Goal: Transaction & Acquisition: Download file/media

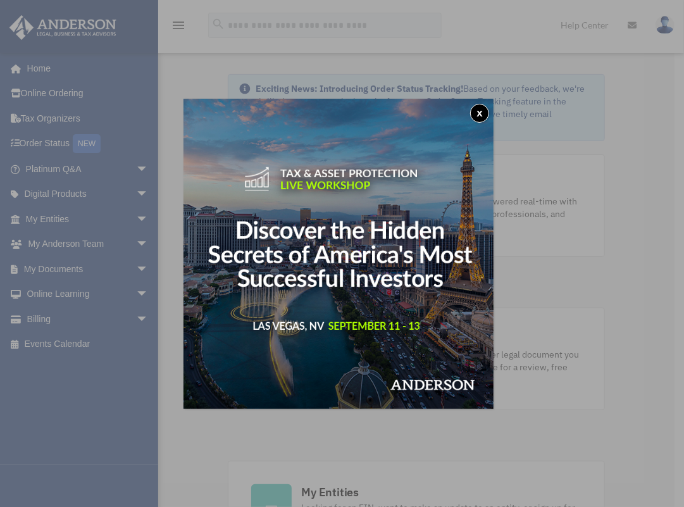
click at [485, 113] on button "x" at bounding box center [479, 113] width 19 height 19
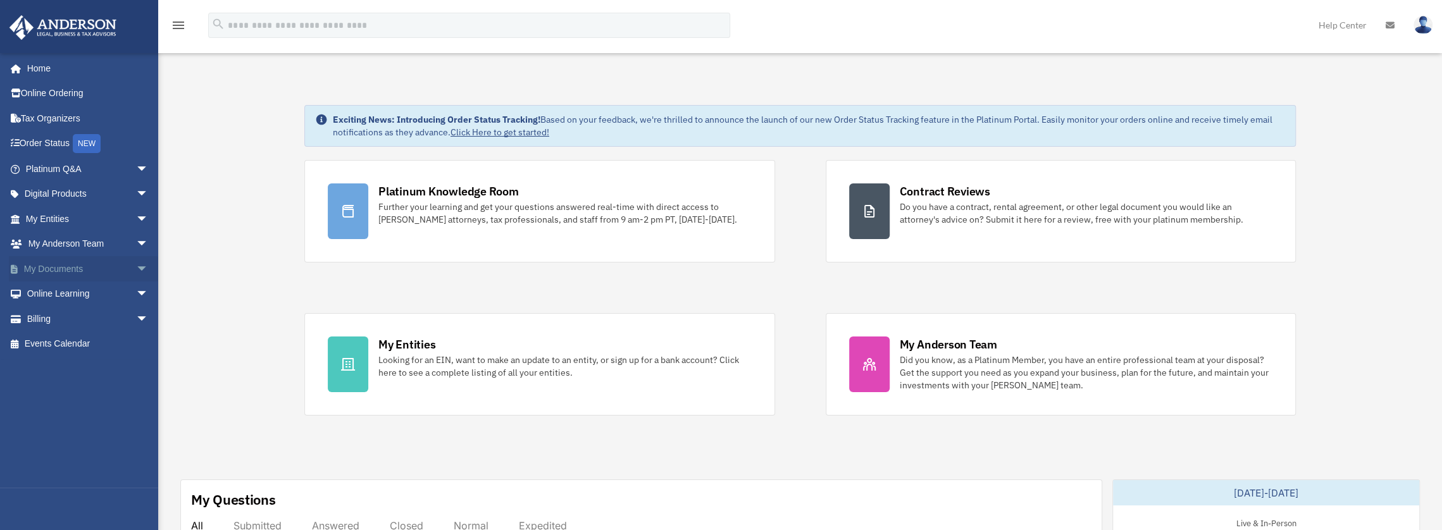
click at [78, 268] on link "My Documents arrow_drop_down" at bounding box center [88, 268] width 159 height 25
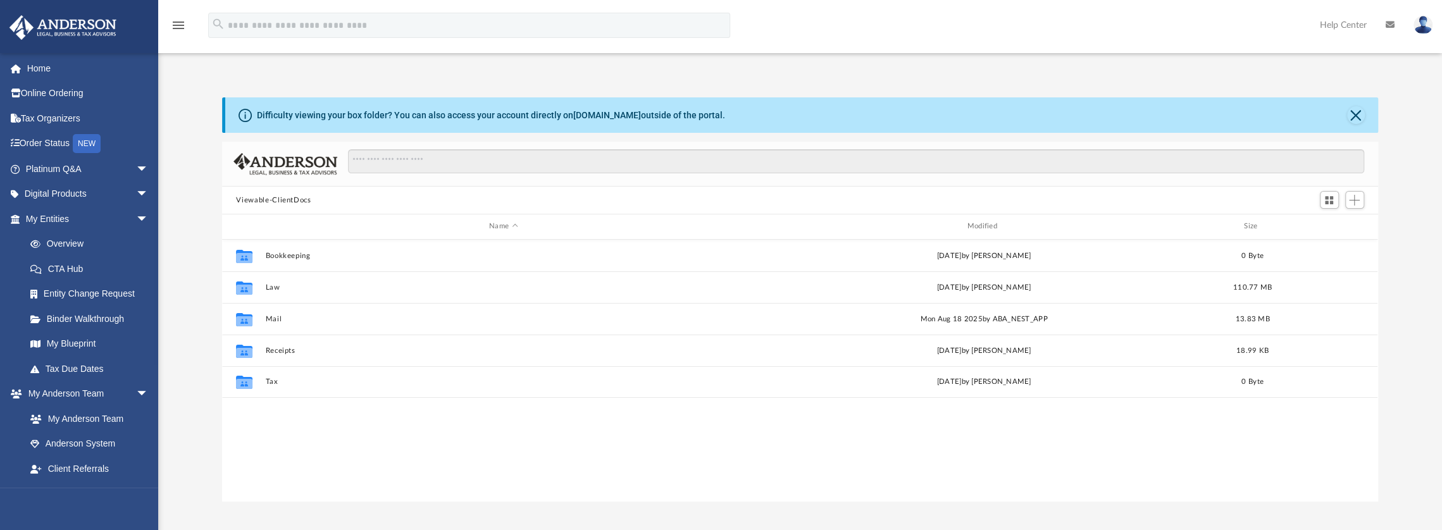
scroll to position [278, 1146]
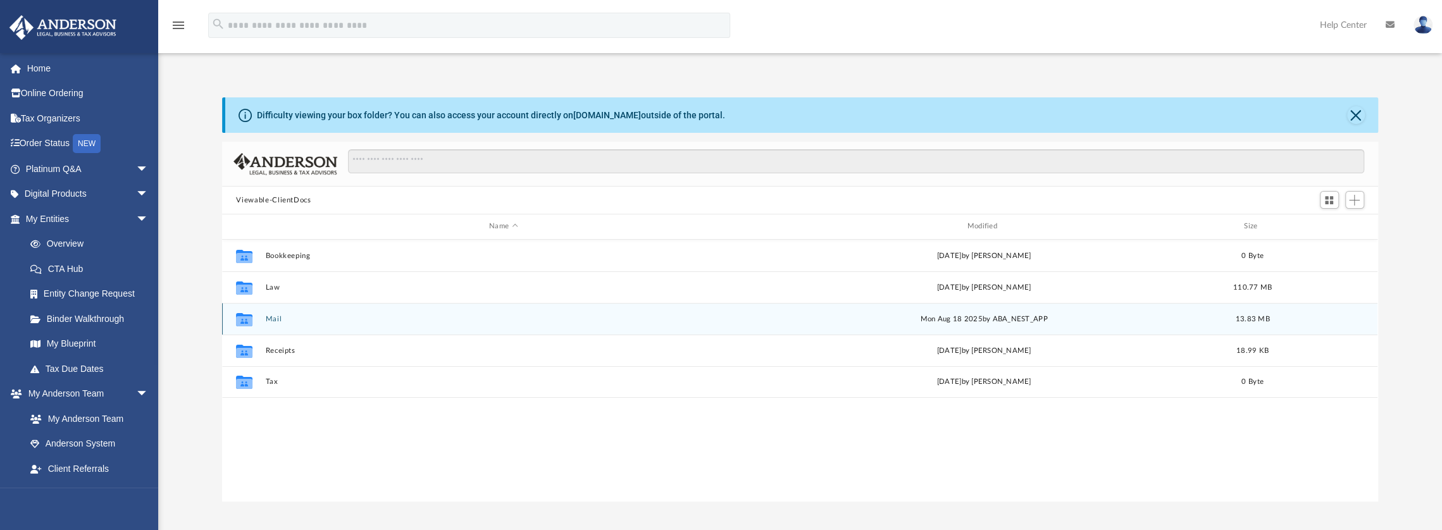
click at [276, 317] on button "Mail" at bounding box center [503, 319] width 475 height 8
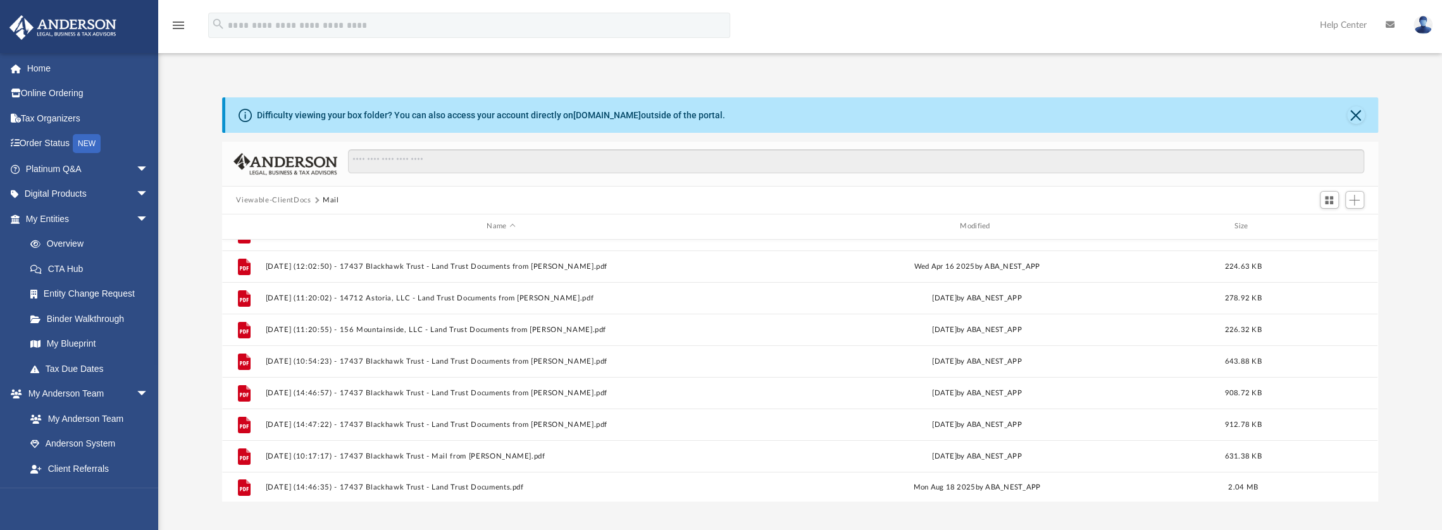
scroll to position [243, 0]
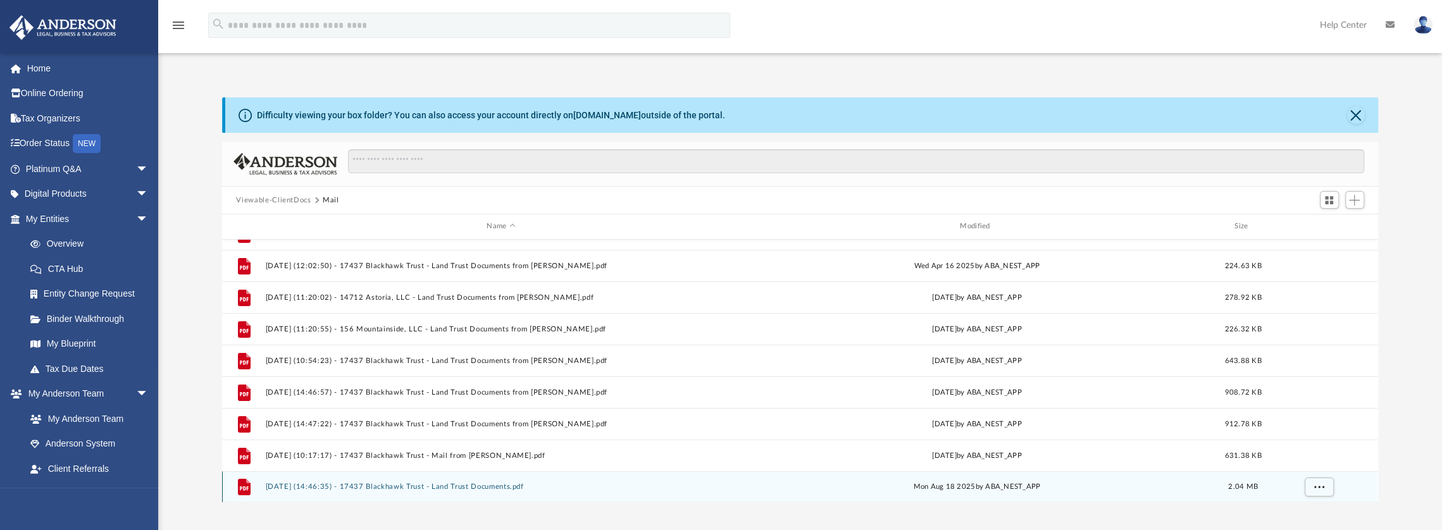
click at [425, 485] on button "2025.08.18 (14:46:35) - 17437 Blackhawk Trust - Land Trust Documents.pdf" at bounding box center [501, 487] width 471 height 8
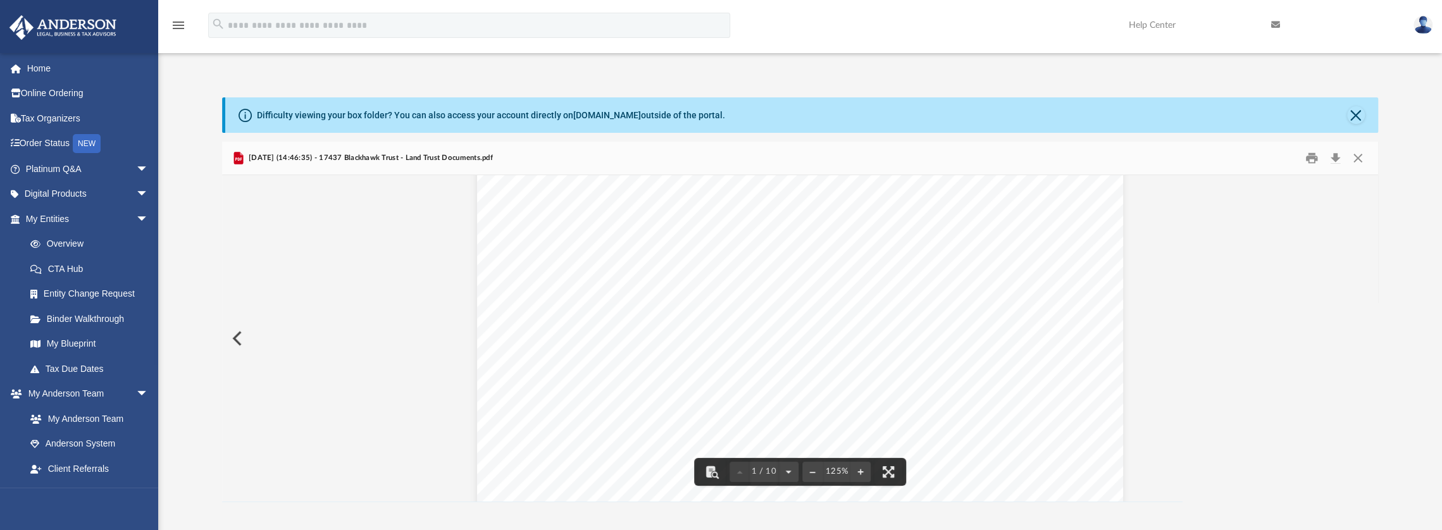
scroll to position [0, 0]
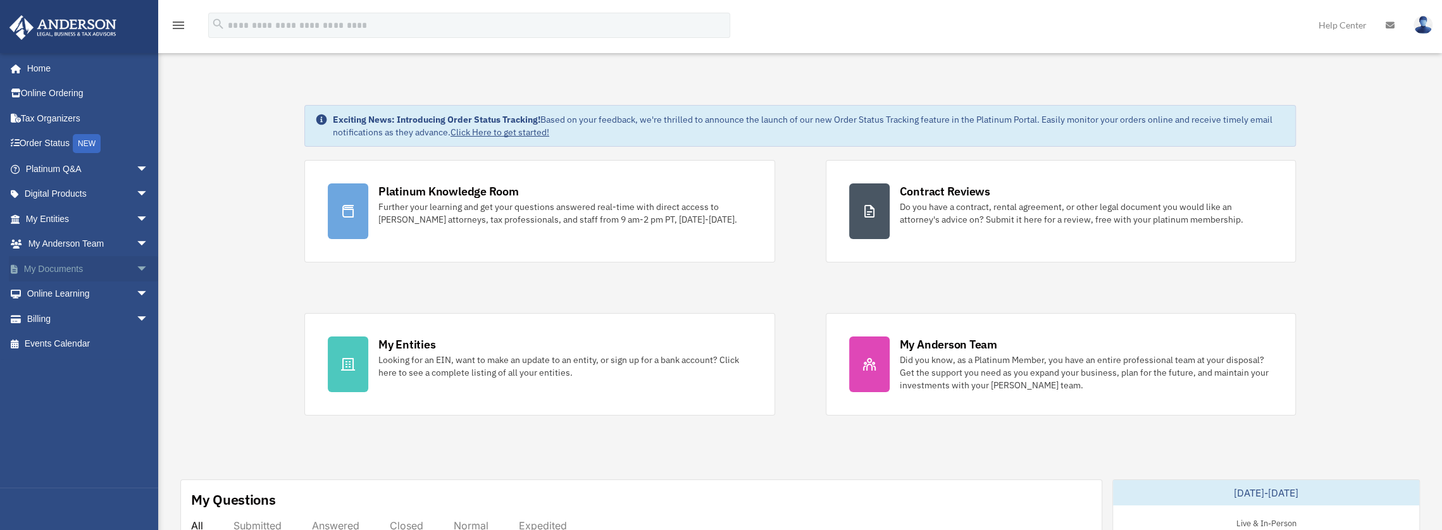
click at [86, 270] on link "My Documents arrow_drop_down" at bounding box center [88, 268] width 159 height 25
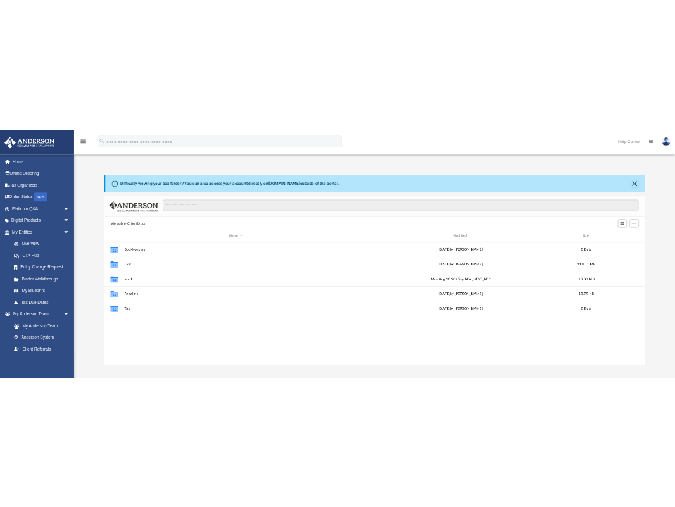
scroll to position [278, 1146]
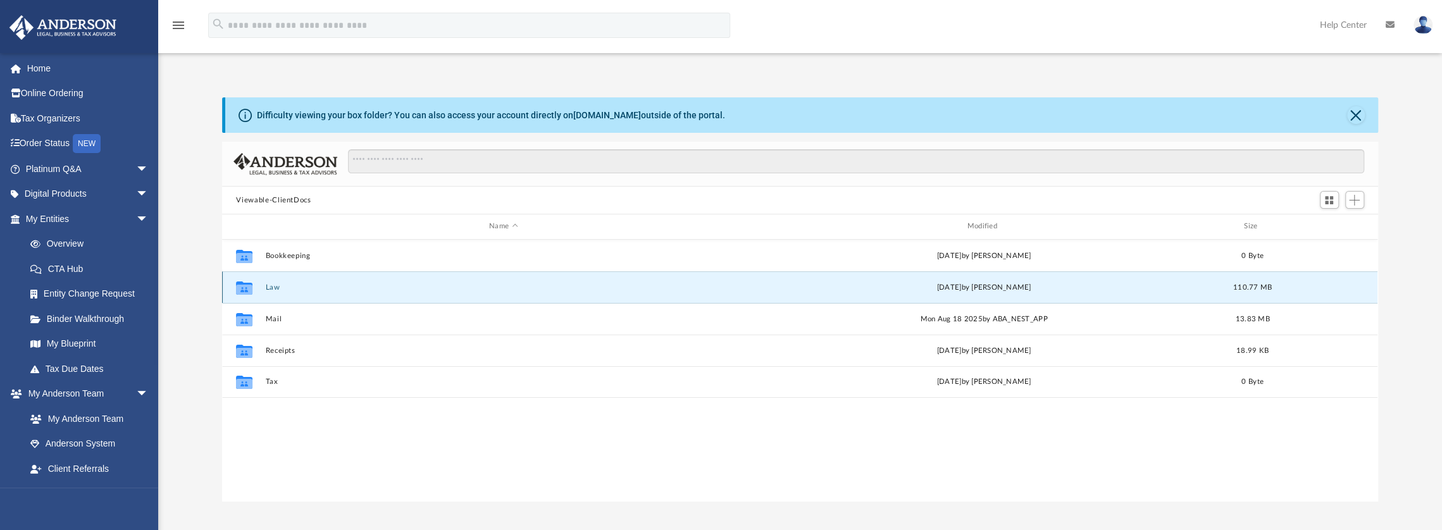
click at [271, 287] on button "Law" at bounding box center [503, 288] width 475 height 8
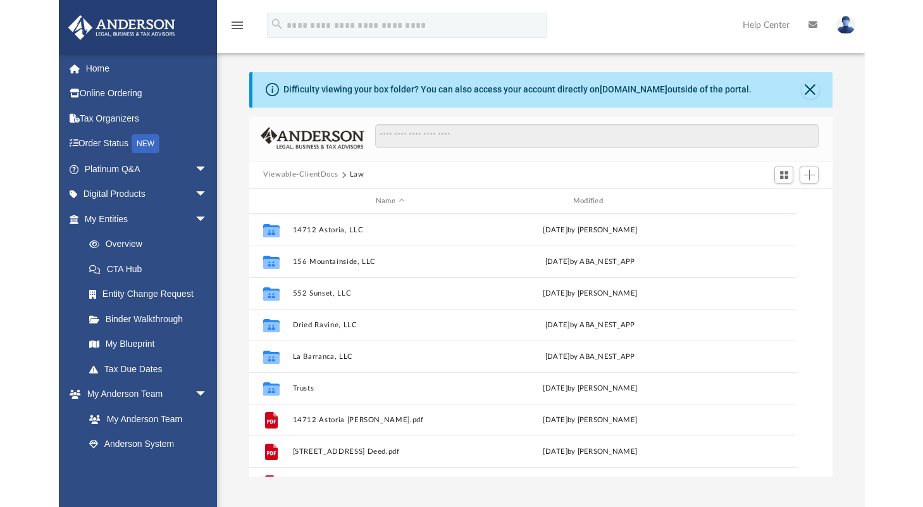
scroll to position [278, 678]
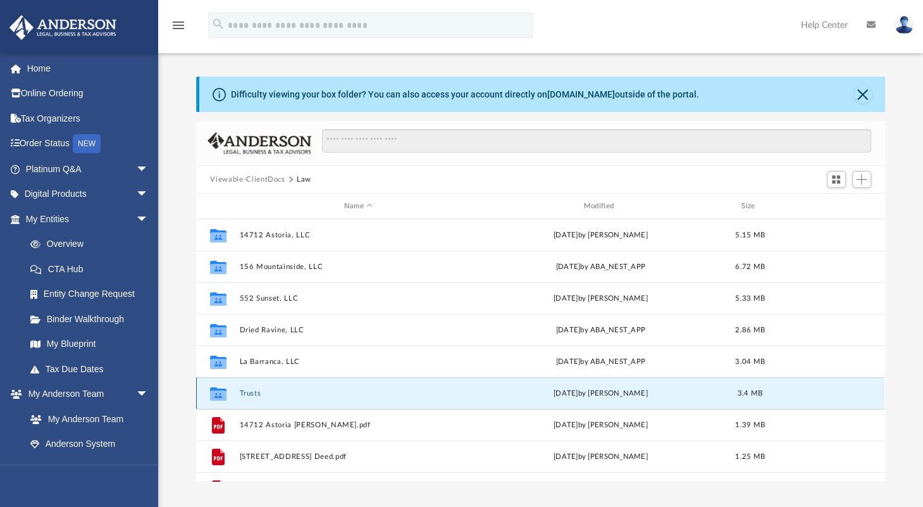
click at [248, 392] on button "Trusts" at bounding box center [358, 393] width 237 height 8
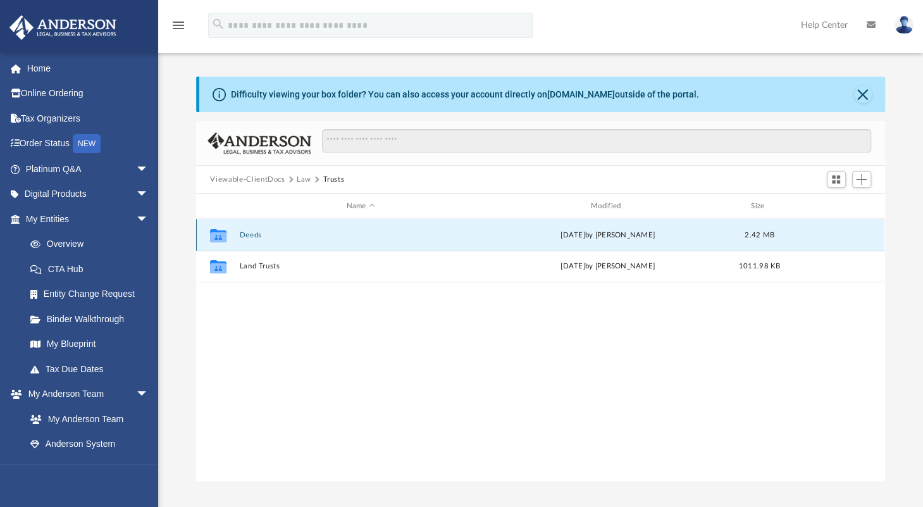
click at [243, 231] on button "Deeds" at bounding box center [361, 235] width 242 height 8
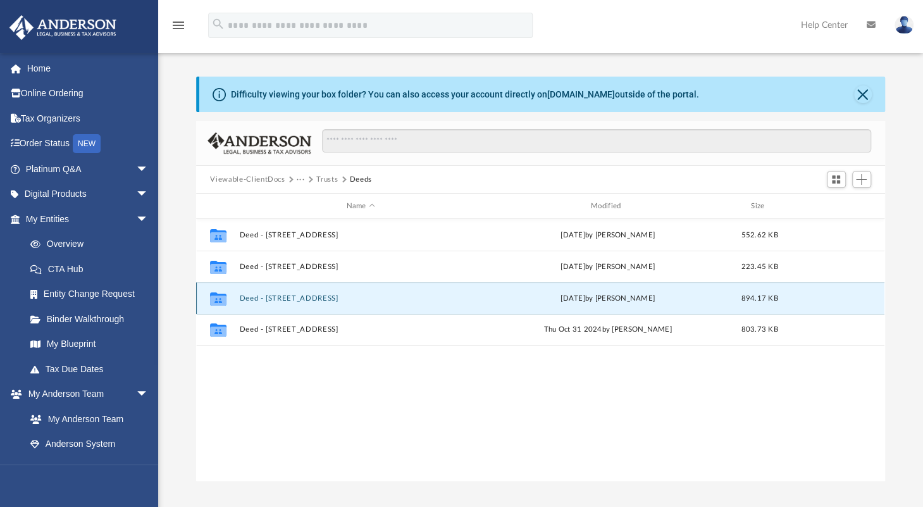
click at [296, 301] on button "Deed - [STREET_ADDRESS]" at bounding box center [361, 298] width 242 height 8
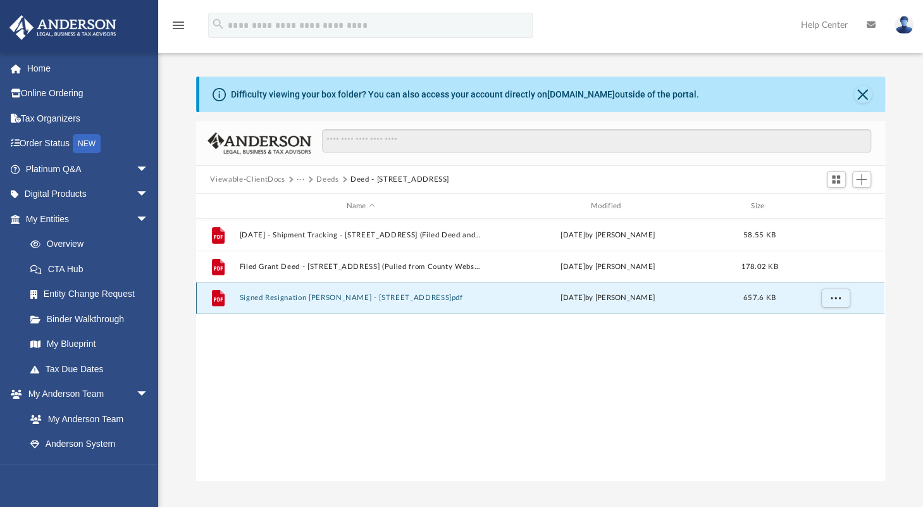
click at [347, 298] on button "Signed Resignation Grant Deed - 17437 Blackhawk Street.pdf" at bounding box center [361, 298] width 242 height 8
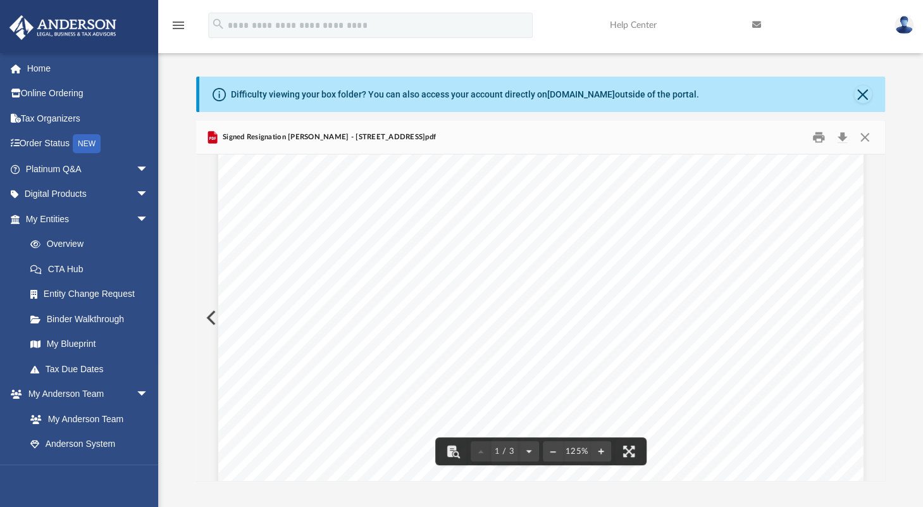
scroll to position [0, 0]
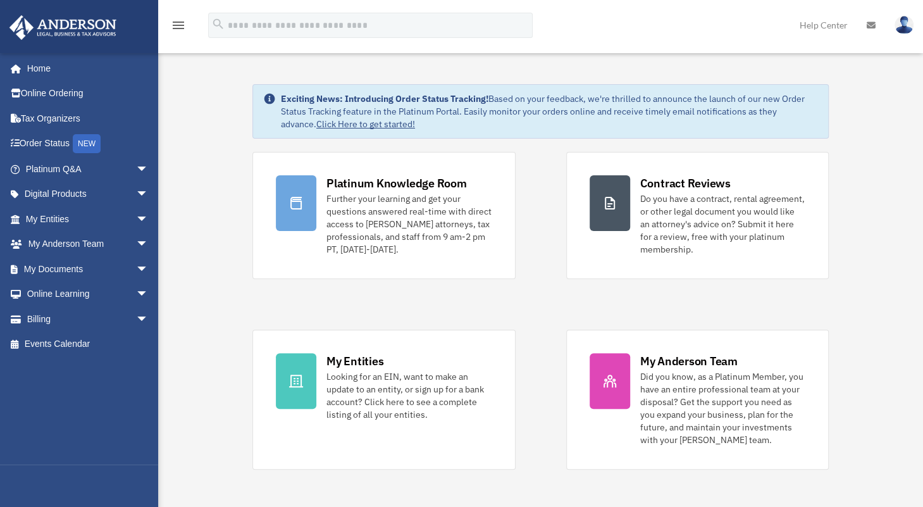
click at [60, 268] on link "My Documents arrow_drop_down" at bounding box center [88, 268] width 159 height 25
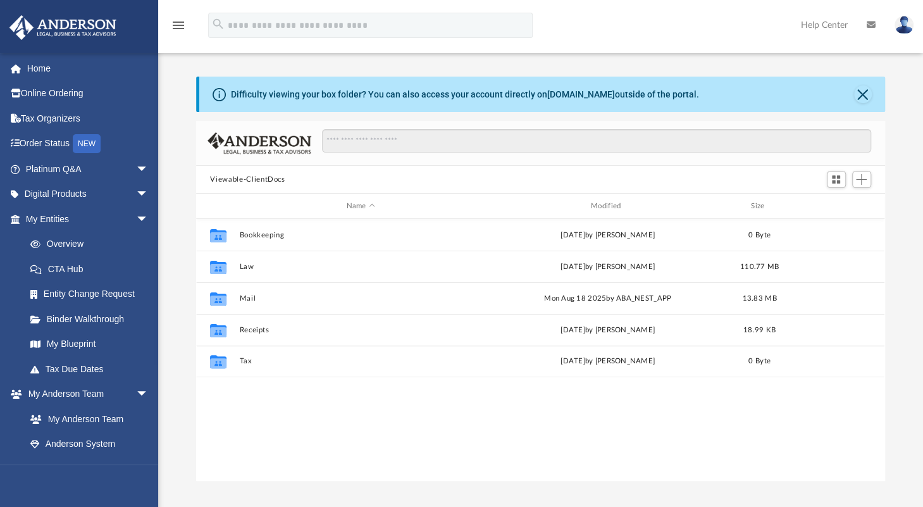
scroll to position [278, 678]
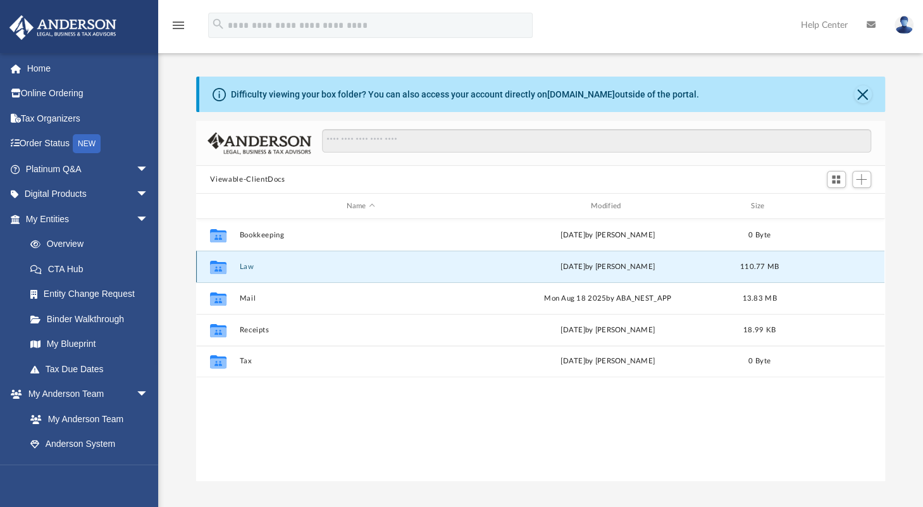
click at [250, 263] on button "Law" at bounding box center [361, 267] width 242 height 8
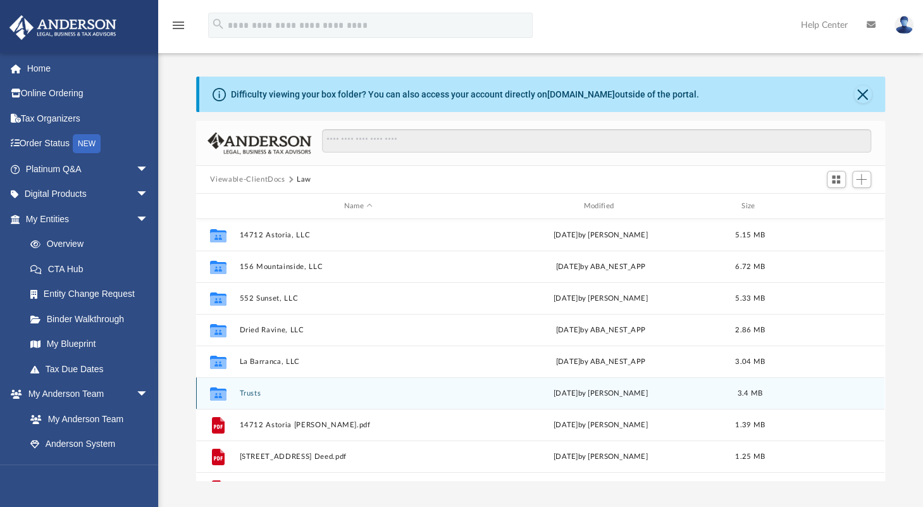
click at [263, 391] on button "Trusts" at bounding box center [358, 393] width 237 height 8
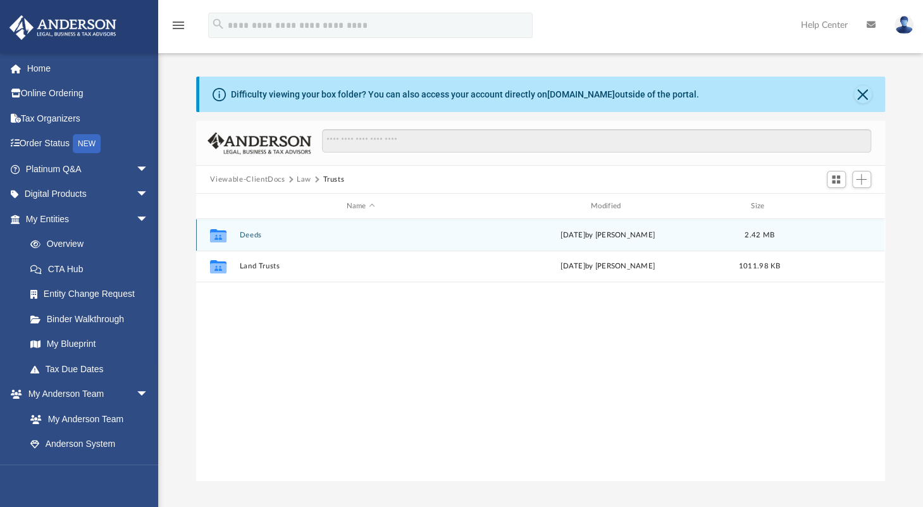
click at [257, 244] on div "Collaborated Folder Deeds [DATE] by [PERSON_NAME] 2.42 MB" at bounding box center [540, 235] width 689 height 32
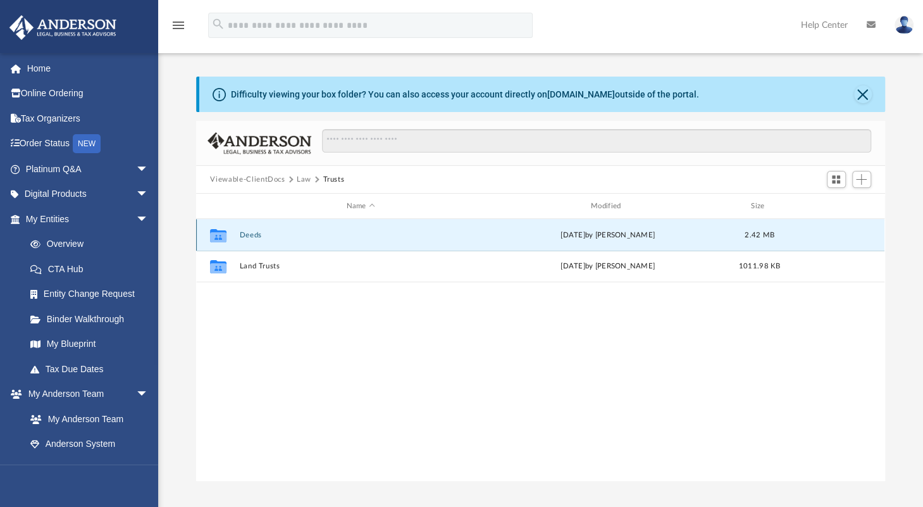
click at [252, 234] on button "Deeds" at bounding box center [361, 235] width 242 height 8
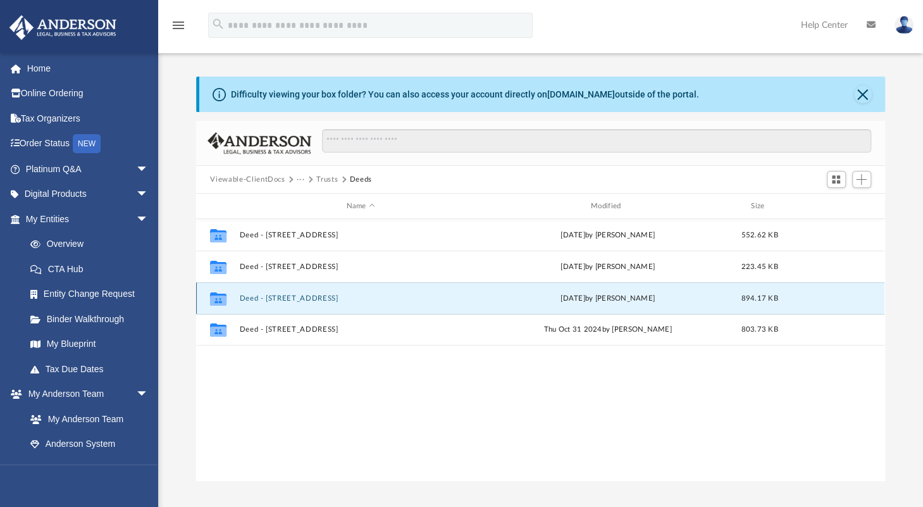
click at [272, 299] on button "Deed - [STREET_ADDRESS]" at bounding box center [361, 298] width 242 height 8
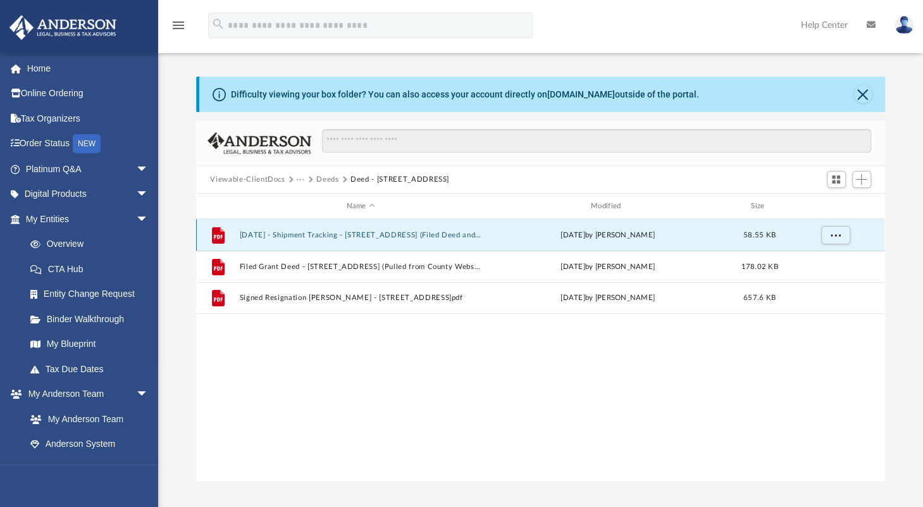
click at [296, 232] on button "[DATE] - Shipment Tracking - [STREET_ADDRESS] (Filed Deed and Resignation Paper…" at bounding box center [361, 235] width 242 height 8
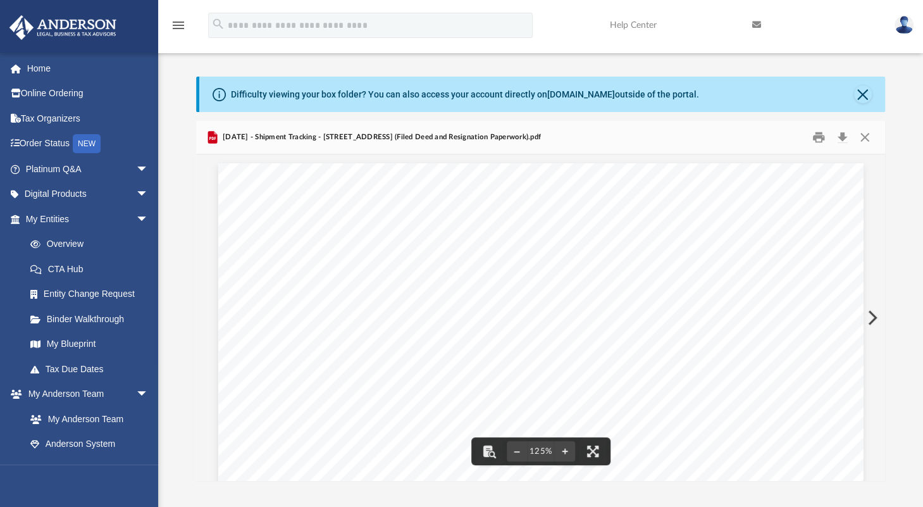
scroll to position [0, 0]
click at [193, 227] on div "Difficulty viewing your box folder? You can also access your account directly o…" at bounding box center [540, 279] width 765 height 404
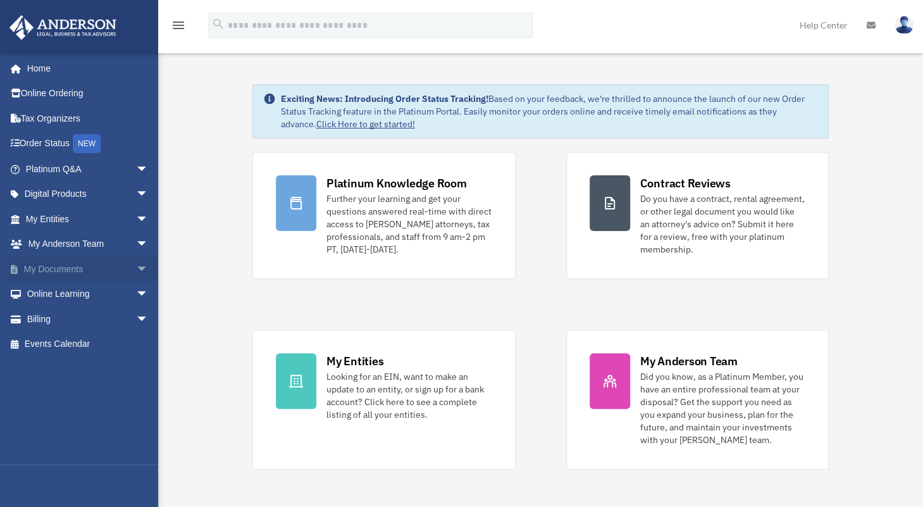
click at [61, 263] on link "My Documents arrow_drop_down" at bounding box center [88, 268] width 159 height 25
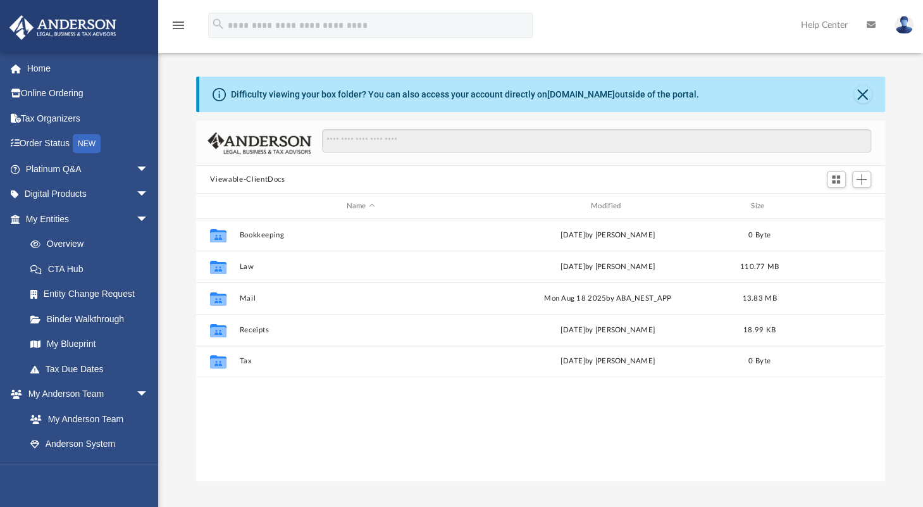
scroll to position [278, 678]
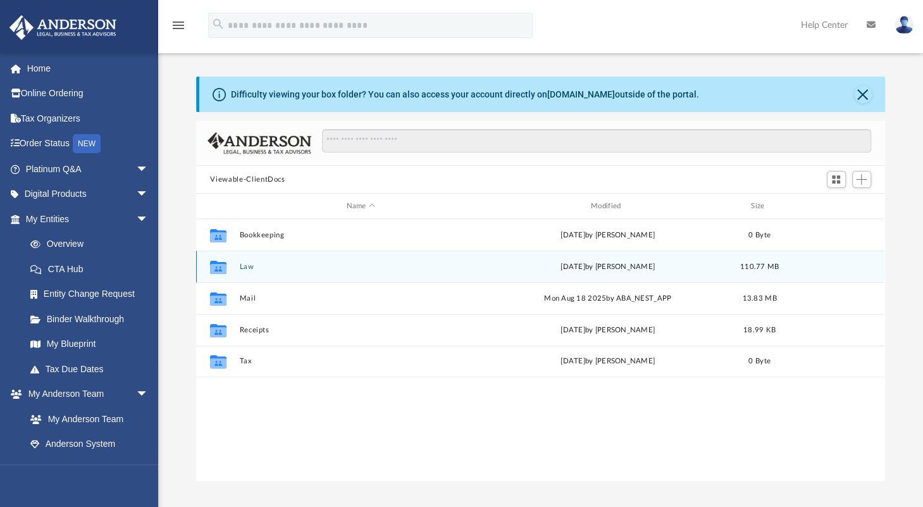
click at [234, 274] on div "Collaborated Folder" at bounding box center [219, 266] width 32 height 20
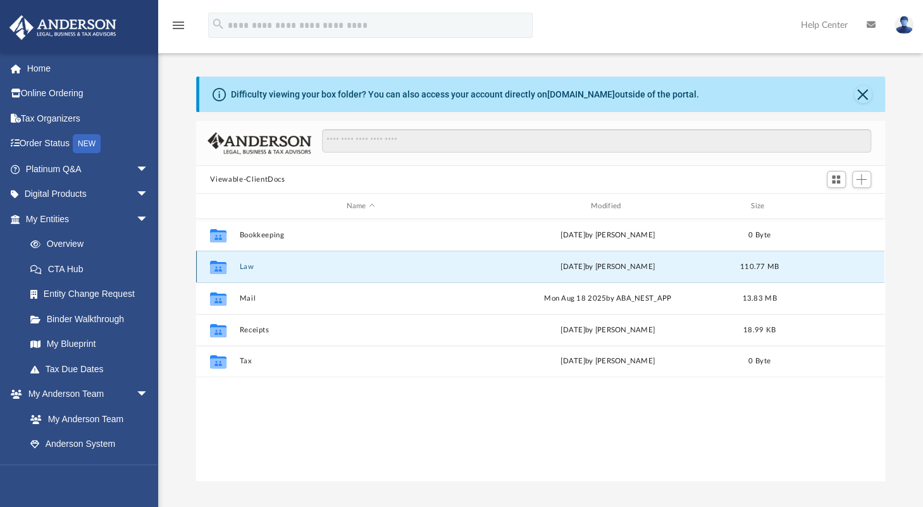
click at [238, 267] on div "Collaborated Folder Law Mon Sep 8 2025 by Cora Melot 110.77 MB" at bounding box center [540, 267] width 689 height 32
click at [243, 264] on button "Law" at bounding box center [361, 267] width 242 height 8
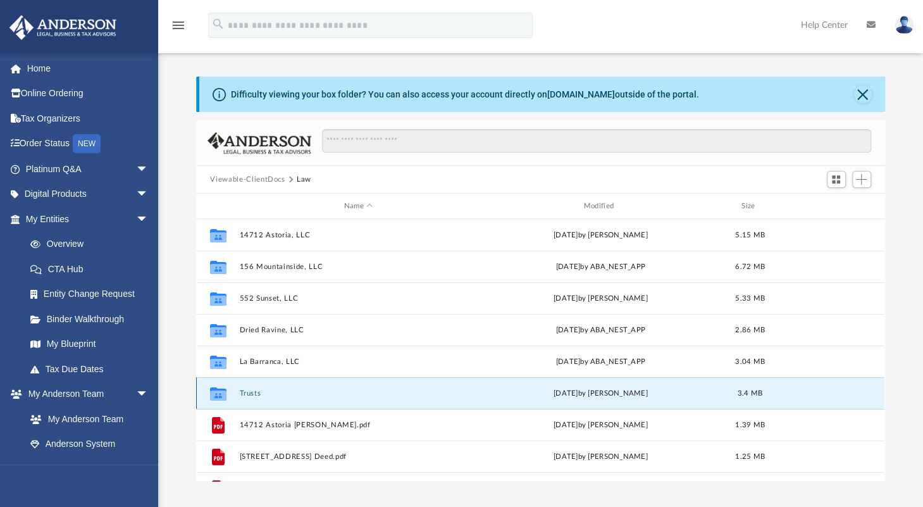
click at [258, 393] on button "Trusts" at bounding box center [358, 393] width 237 height 8
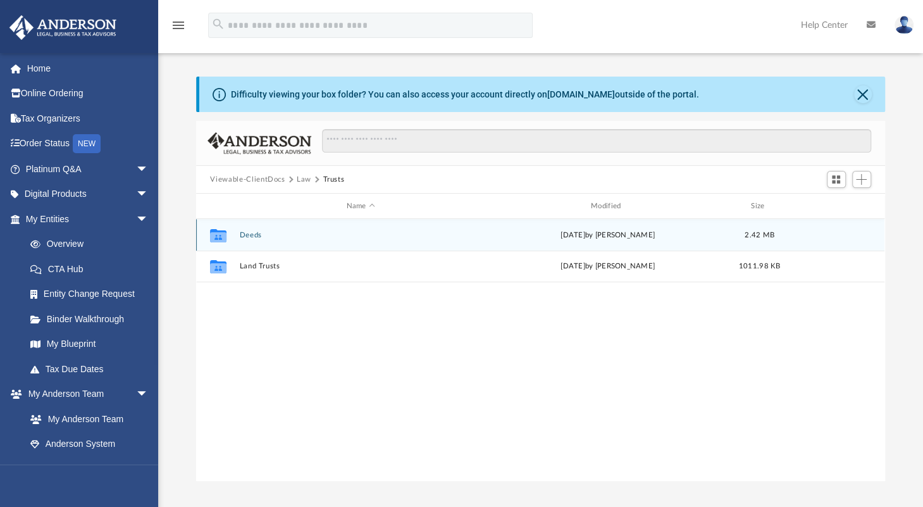
click at [237, 230] on div "Collaborated Folder Deeds Mon Sep 8 2025 by Cora Melot 2.42 MB" at bounding box center [540, 235] width 689 height 32
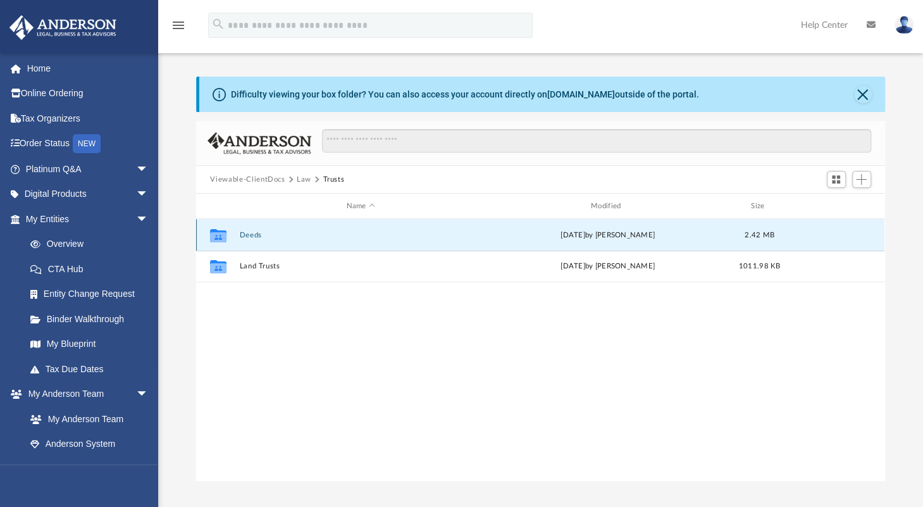
click at [247, 235] on button "Deeds" at bounding box center [361, 235] width 242 height 8
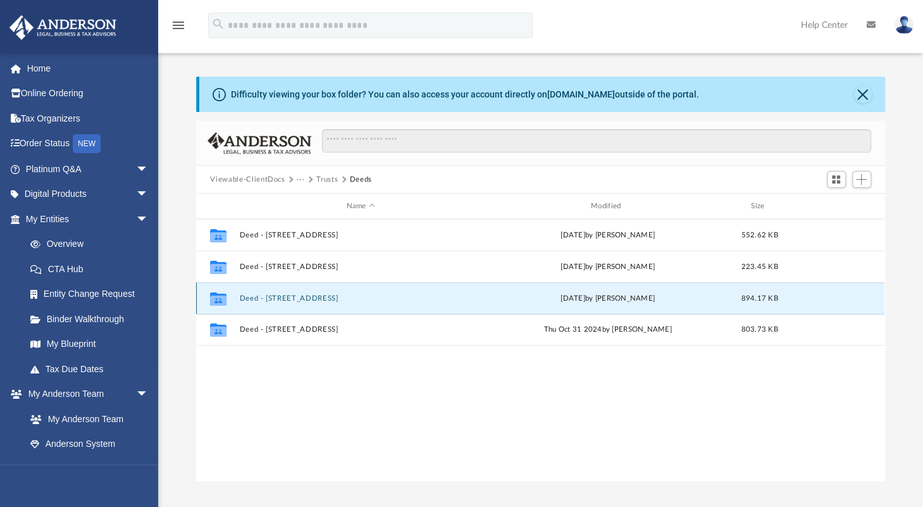
click at [277, 297] on button "Deed - 17437 Blackhawk Street" at bounding box center [361, 298] width 242 height 8
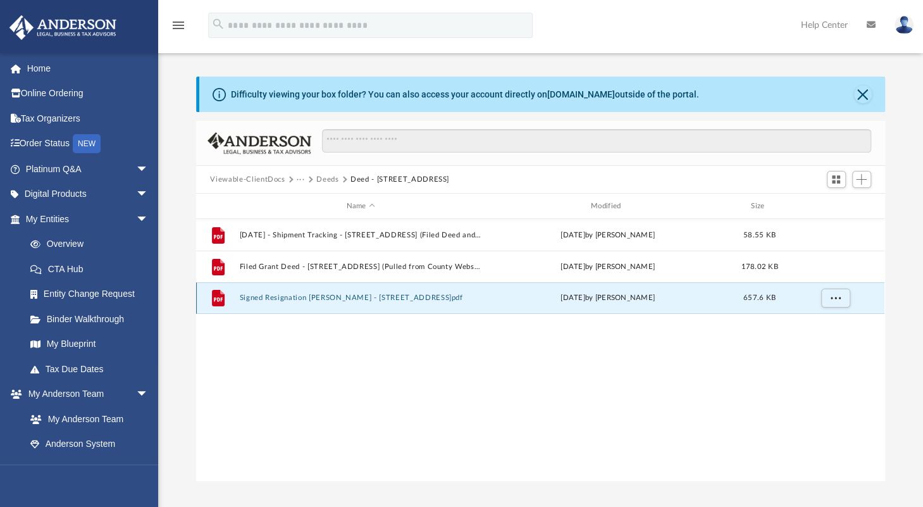
click at [305, 295] on button "Signed Resignation Grant Deed - 17437 Blackhawk Street.pdf" at bounding box center [361, 298] width 242 height 8
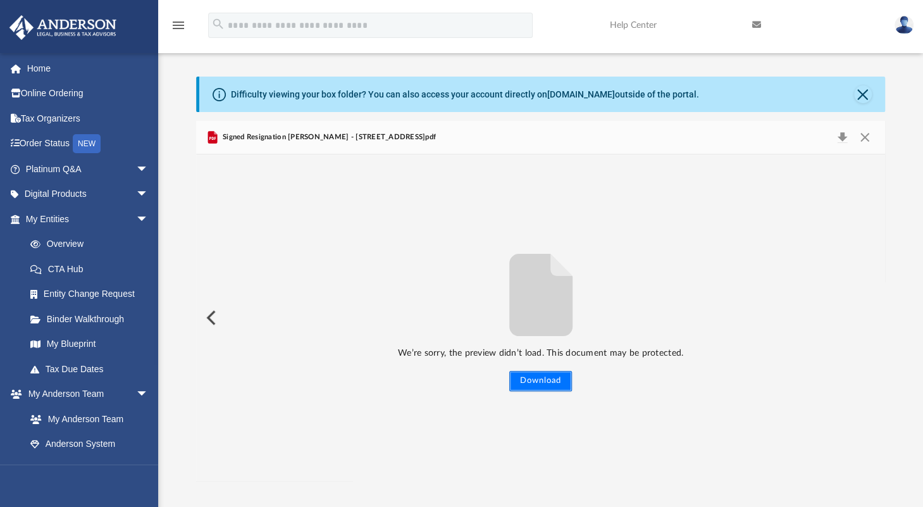
click at [537, 378] on button "Download" at bounding box center [540, 381] width 63 height 20
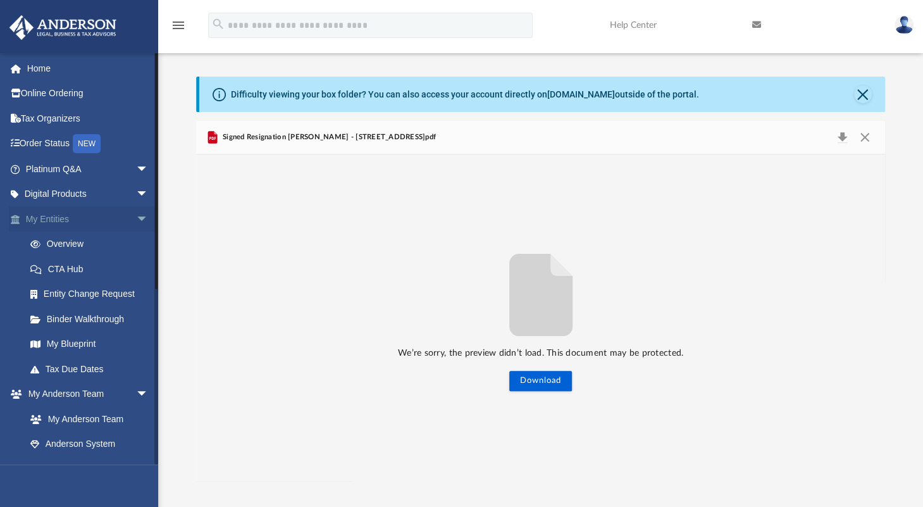
click at [136, 216] on span "arrow_drop_down" at bounding box center [148, 219] width 25 height 26
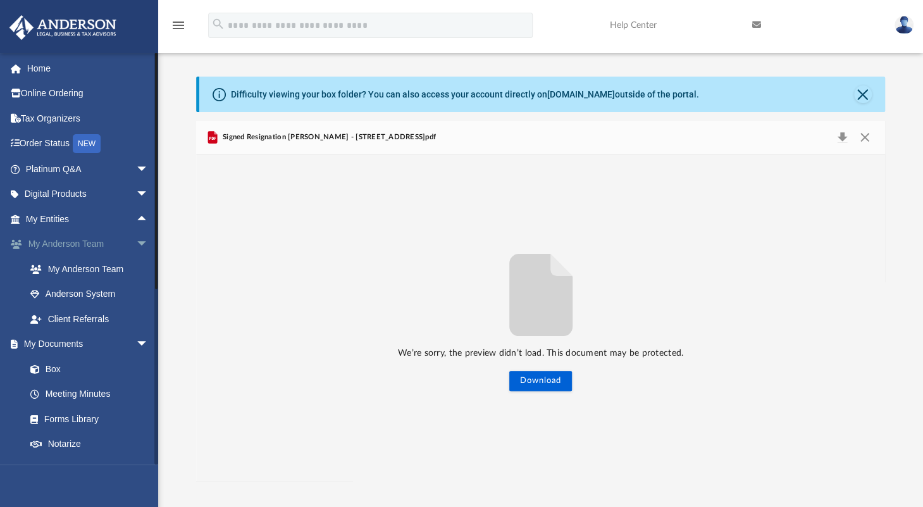
click at [136, 244] on span "arrow_drop_down" at bounding box center [148, 245] width 25 height 26
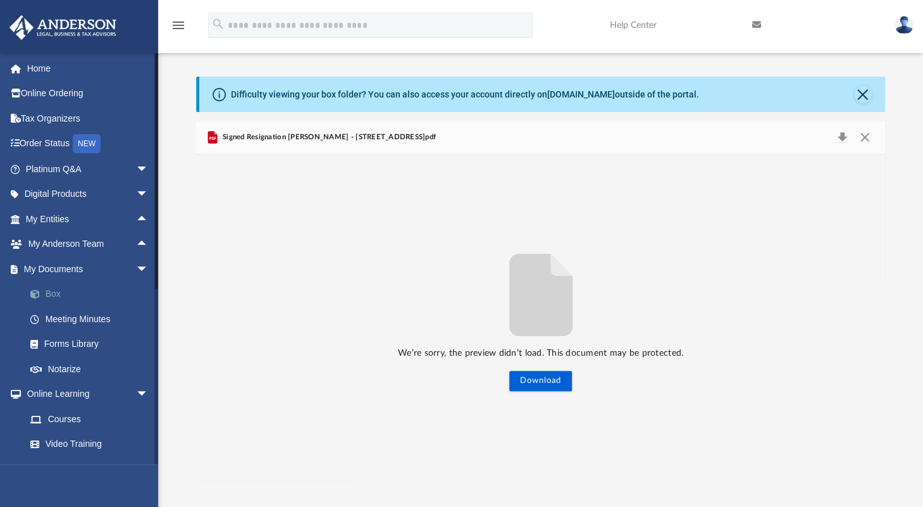
click at [46, 293] on link "Box" at bounding box center [93, 294] width 150 height 25
click at [58, 268] on link "My Documents arrow_drop_down" at bounding box center [88, 268] width 159 height 25
click at [136, 270] on span "arrow_drop_down" at bounding box center [148, 269] width 25 height 26
click at [72, 293] on link "Online Learning arrow_drop_down" at bounding box center [88, 294] width 159 height 25
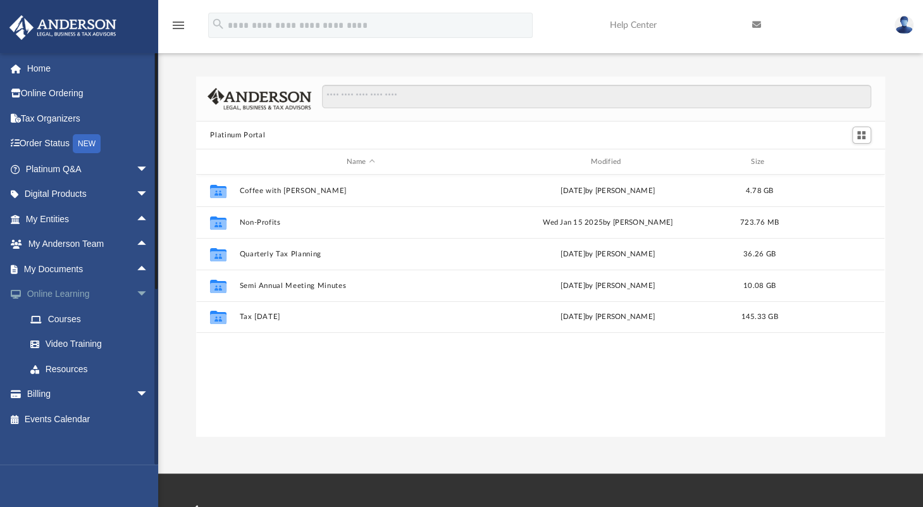
scroll to position [278, 678]
click at [77, 262] on link "My Documents arrow_drop_up" at bounding box center [88, 268] width 159 height 25
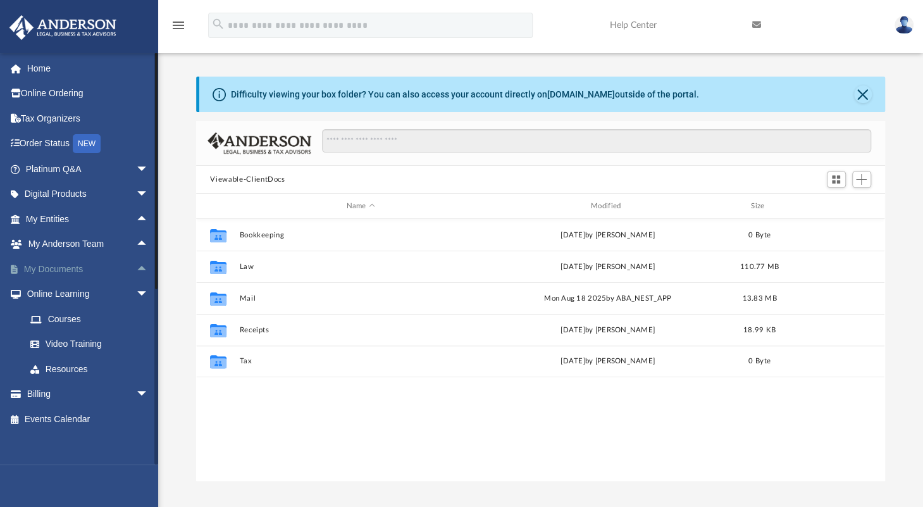
scroll to position [278, 678]
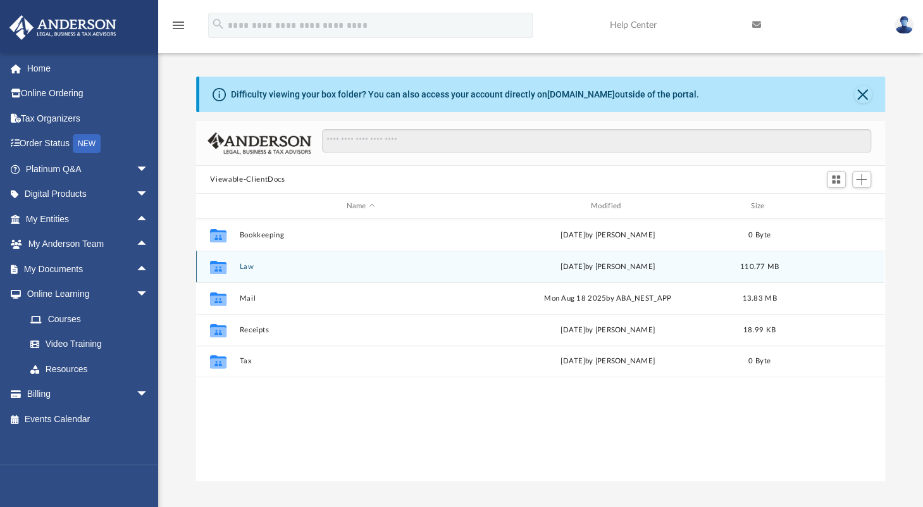
click at [235, 263] on div "Collaborated Folder Law Mon Sep 8 2025 by Cora Melot 110.77 MB" at bounding box center [540, 267] width 689 height 32
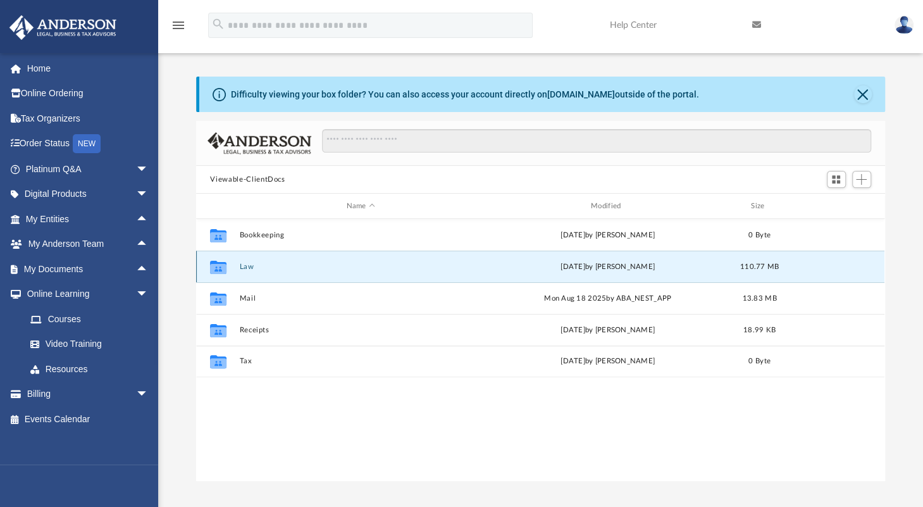
click at [248, 266] on button "Law" at bounding box center [361, 267] width 242 height 8
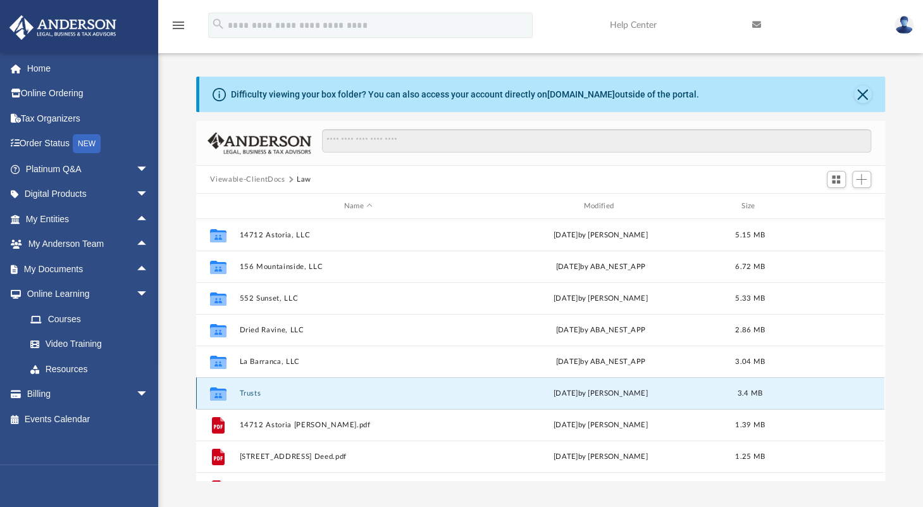
click at [248, 393] on button "Trusts" at bounding box center [358, 393] width 237 height 8
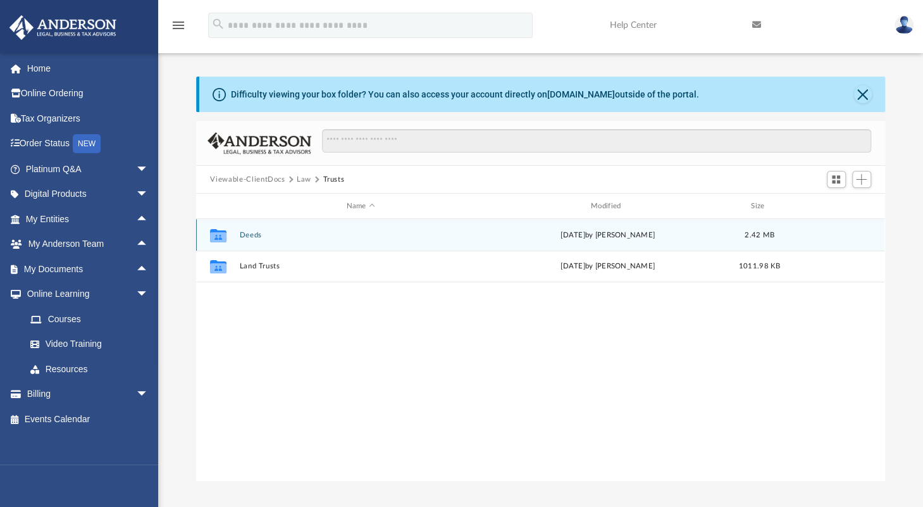
click at [248, 232] on button "Deeds" at bounding box center [361, 235] width 242 height 8
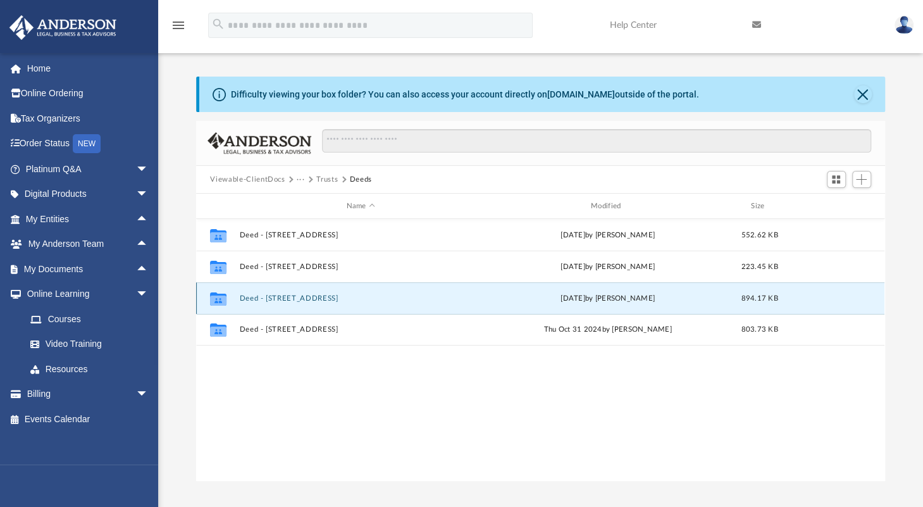
click at [270, 296] on button "Deed - 17437 Blackhawk Street" at bounding box center [361, 298] width 242 height 8
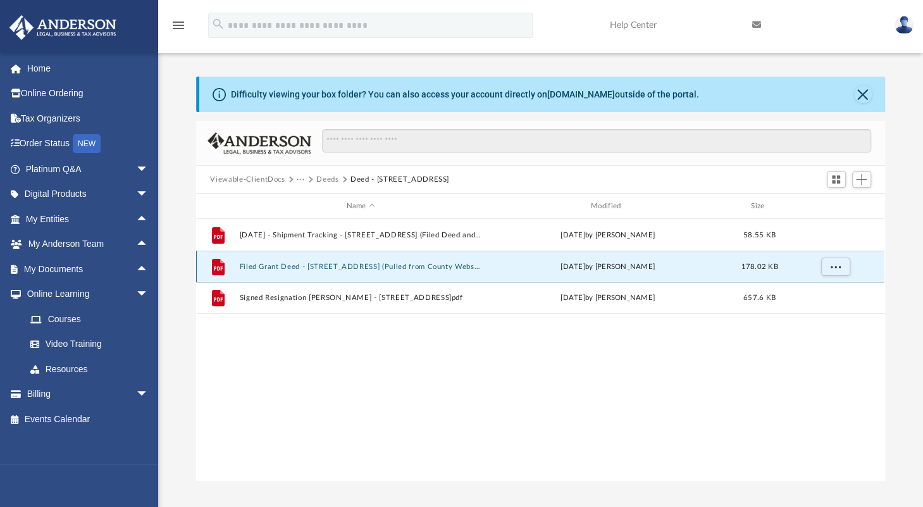
click at [297, 266] on button "Filed Grant Deed - 17437 Blackhawk Street (Pulled from County Website).pdf" at bounding box center [361, 267] width 242 height 8
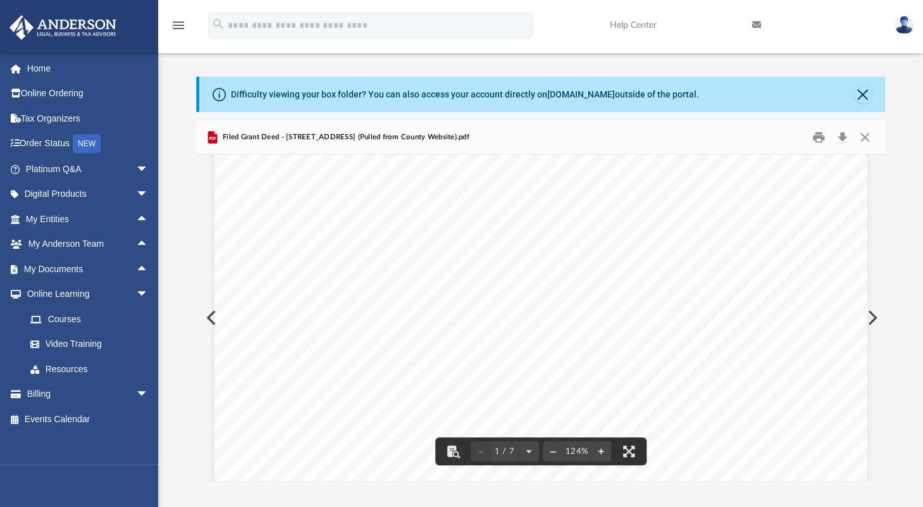
scroll to position [0, 0]
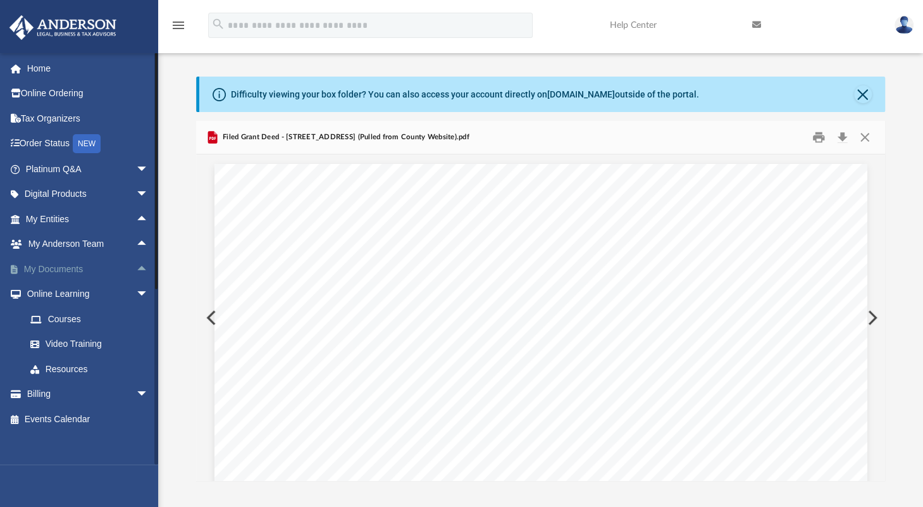
click at [136, 265] on span "arrow_drop_up" at bounding box center [148, 269] width 25 height 26
click at [55, 290] on link "Box" at bounding box center [93, 294] width 150 height 25
click at [53, 296] on link "Box" at bounding box center [93, 294] width 150 height 25
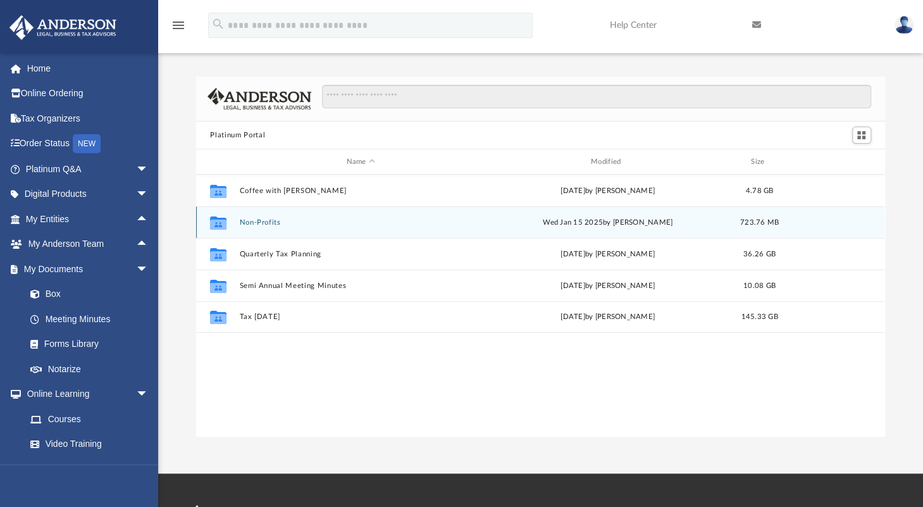
scroll to position [278, 678]
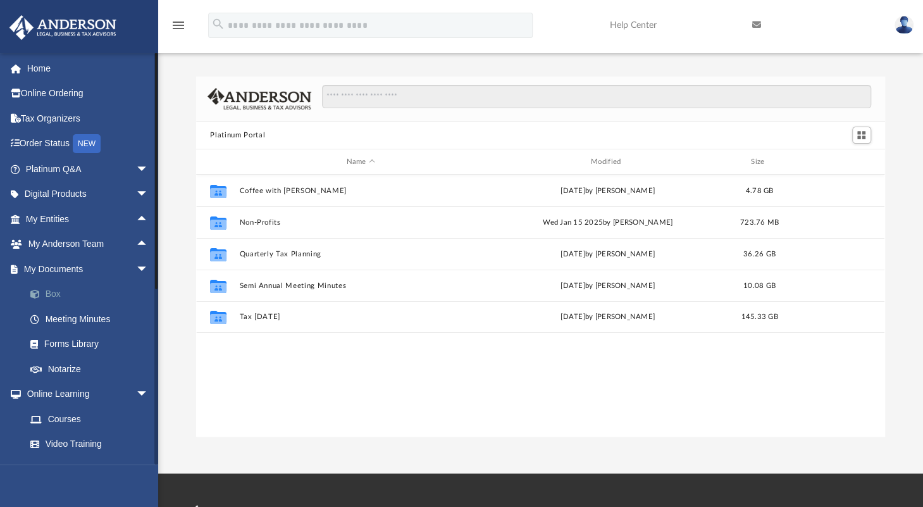
click at [49, 292] on link "Box" at bounding box center [93, 294] width 150 height 25
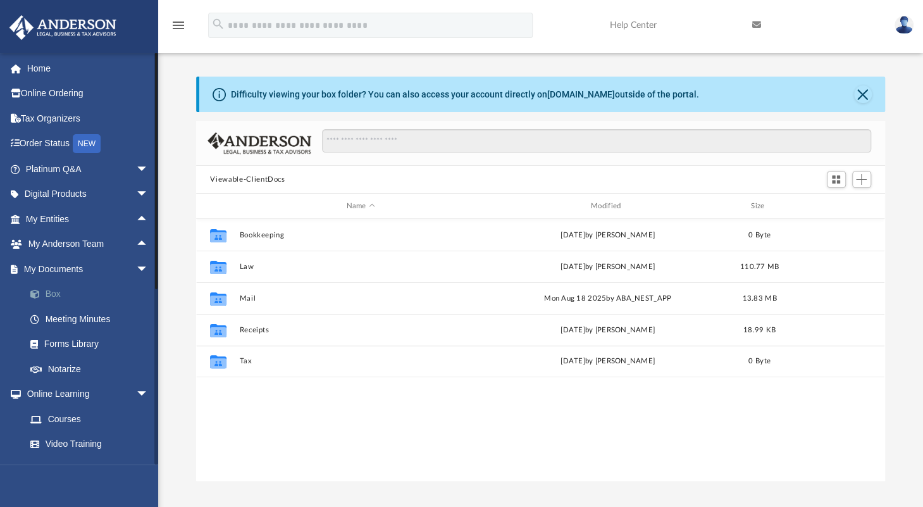
scroll to position [278, 678]
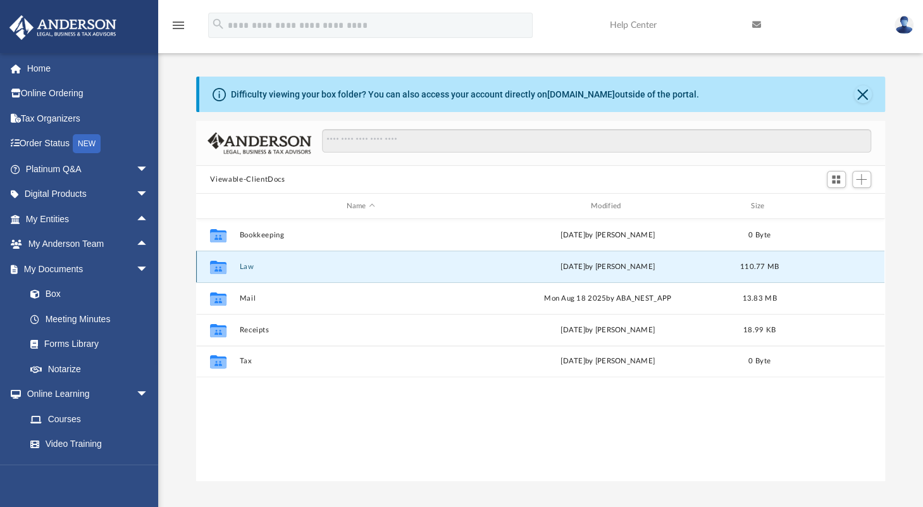
click at [244, 264] on button "Law" at bounding box center [361, 267] width 242 height 8
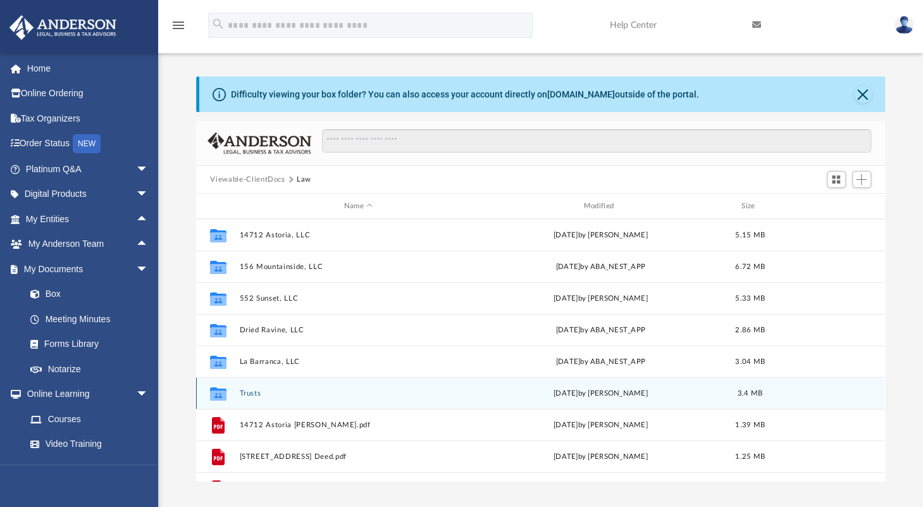
click at [252, 392] on button "Trusts" at bounding box center [358, 393] width 237 height 8
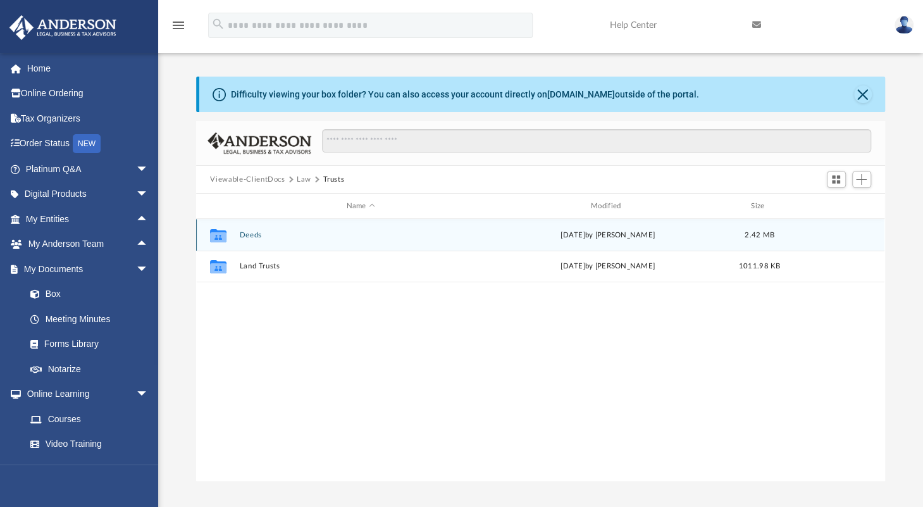
click at [247, 235] on button "Deeds" at bounding box center [361, 235] width 242 height 8
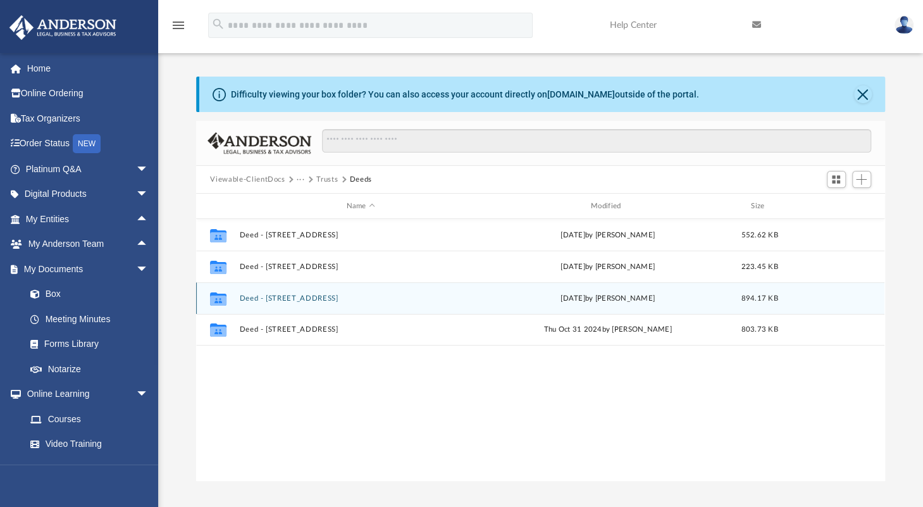
click at [293, 297] on button "Deed - 17437 Blackhawk Street" at bounding box center [361, 298] width 242 height 8
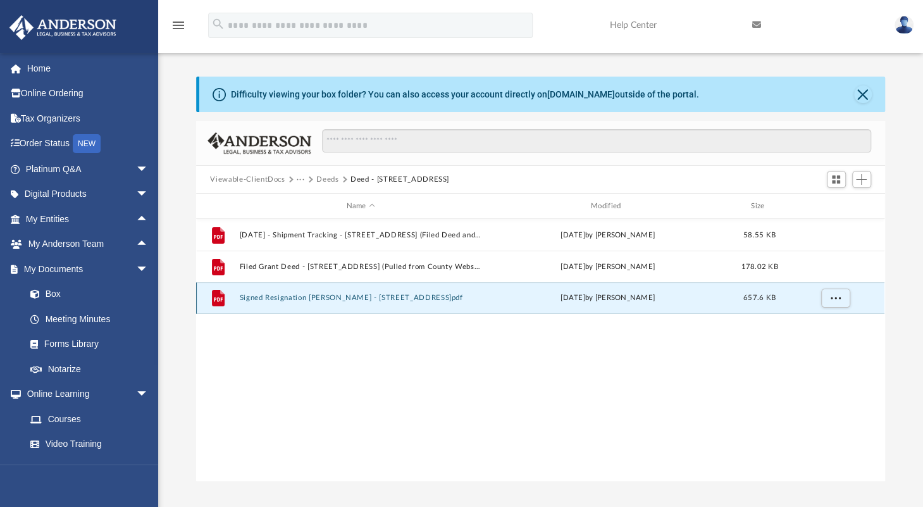
click at [368, 297] on button "Signed Resignation Grant Deed - 17437 Blackhawk Street.pdf" at bounding box center [361, 298] width 242 height 8
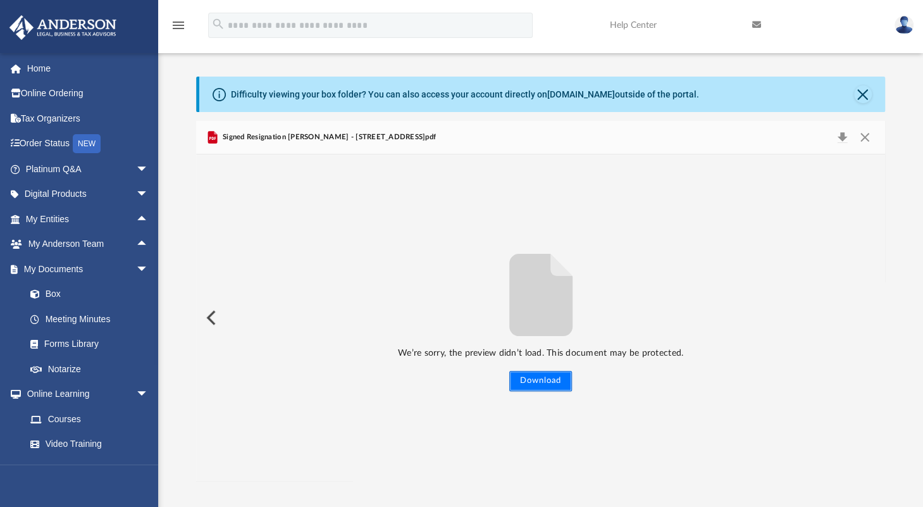
click at [543, 380] on button "Download" at bounding box center [540, 381] width 63 height 20
